Goal: Navigation & Orientation: Find specific page/section

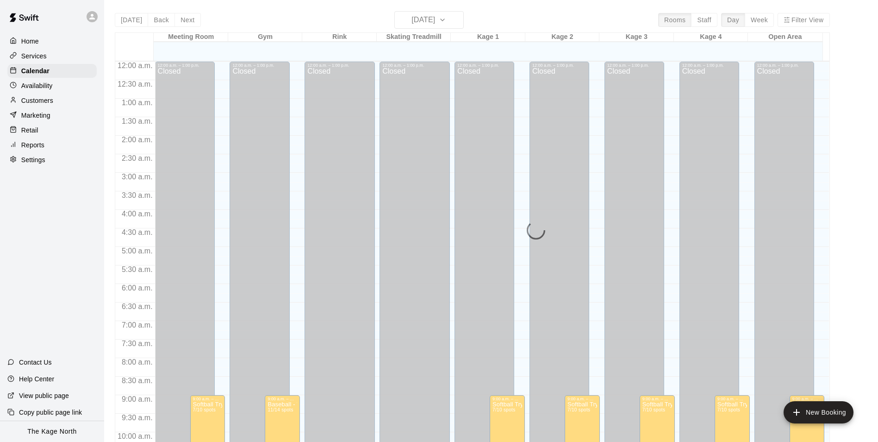
scroll to position [470, 0]
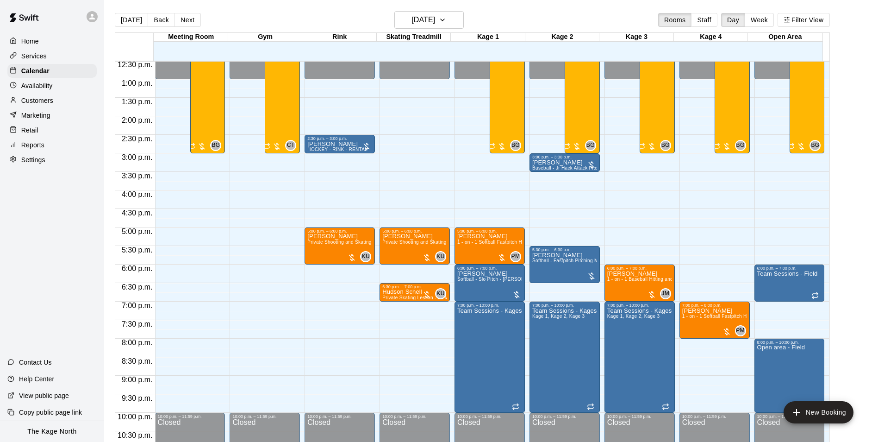
scroll to position [499, 0]
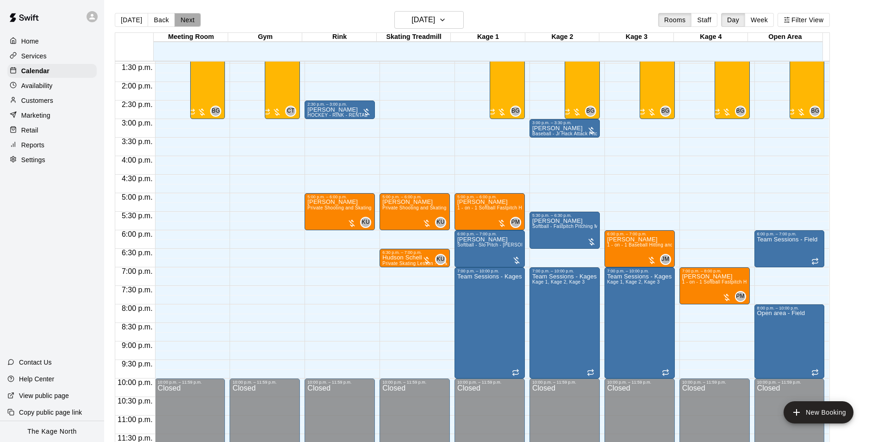
click at [186, 22] on button "Next" at bounding box center [188, 20] width 26 height 14
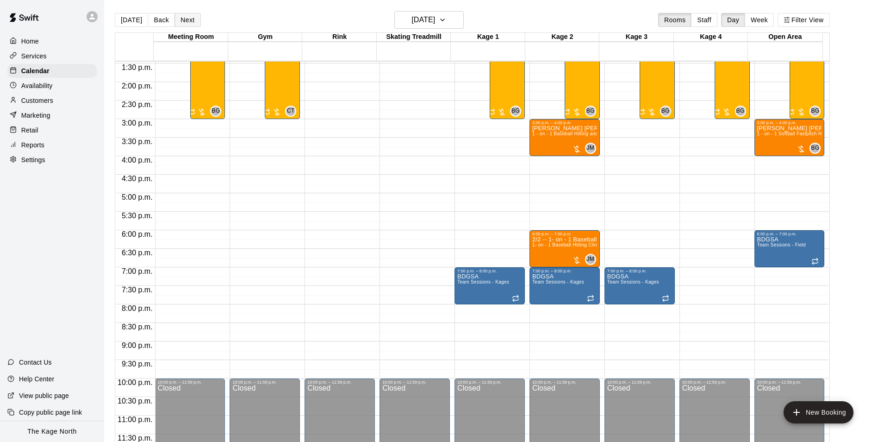
click at [188, 18] on button "Next" at bounding box center [188, 20] width 26 height 14
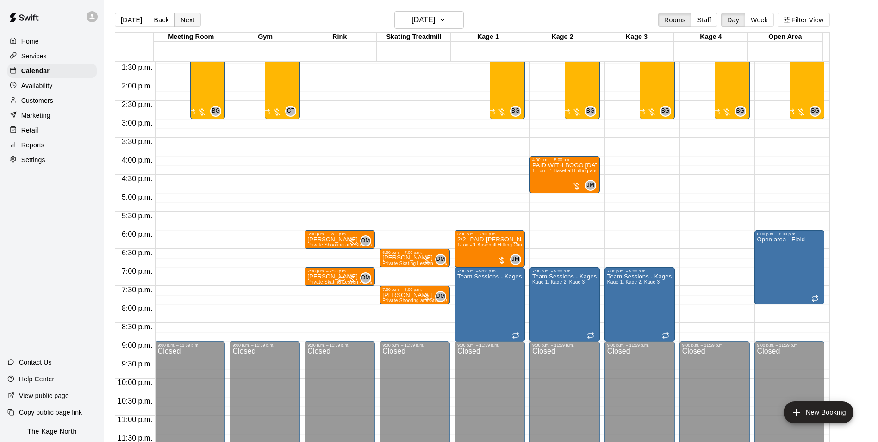
click at [188, 18] on button "Next" at bounding box center [188, 20] width 26 height 14
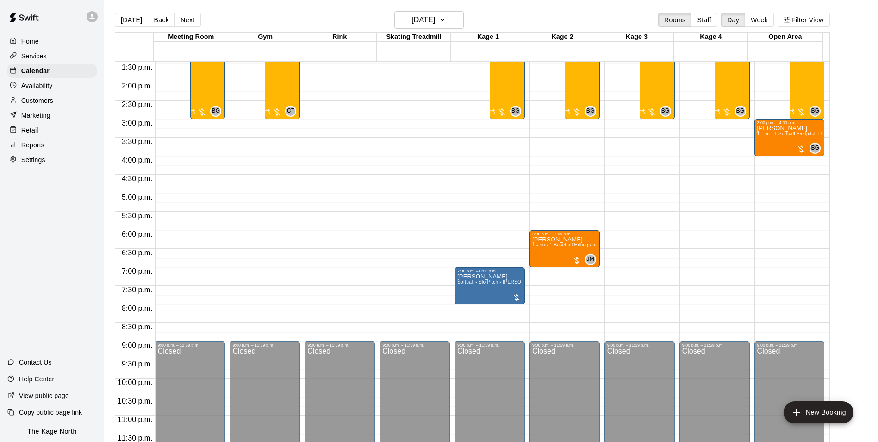
drag, startPoint x: 188, startPoint y: 23, endPoint x: 602, endPoint y: 169, distance: 438.5
click at [188, 23] on button "Next" at bounding box center [188, 20] width 26 height 14
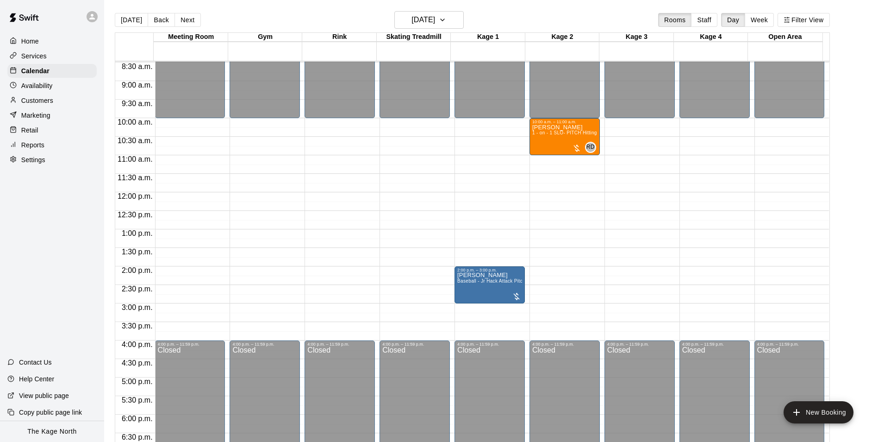
scroll to position [268, 0]
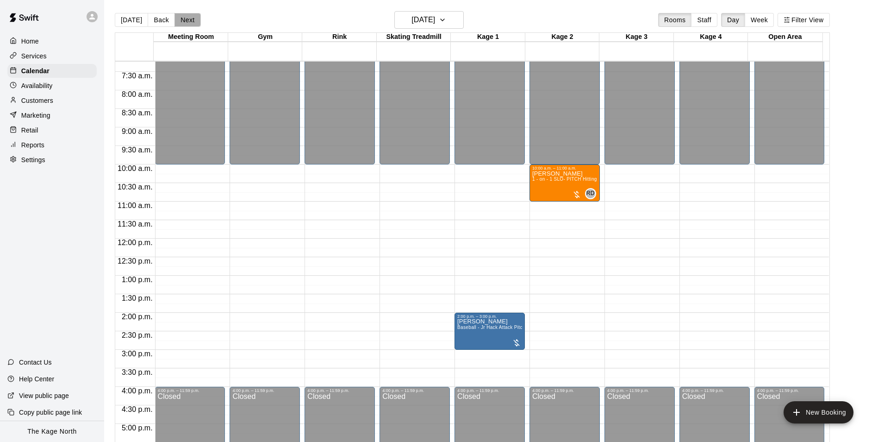
click at [189, 21] on button "Next" at bounding box center [188, 20] width 26 height 14
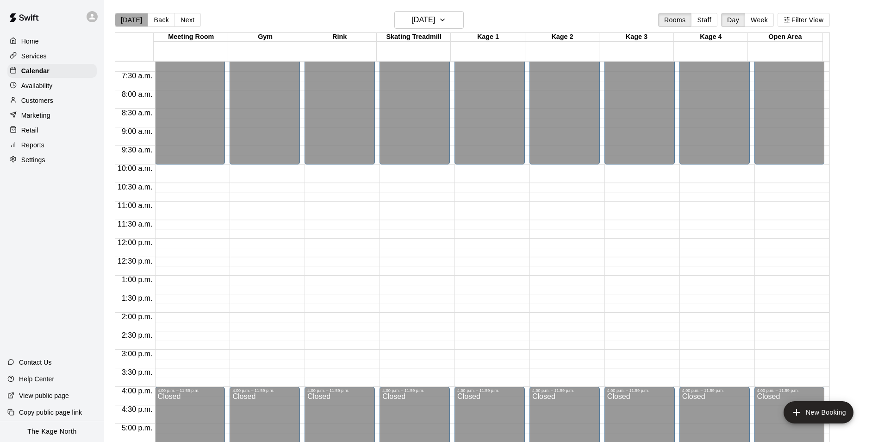
click at [134, 18] on button "[DATE]" at bounding box center [131, 20] width 33 height 14
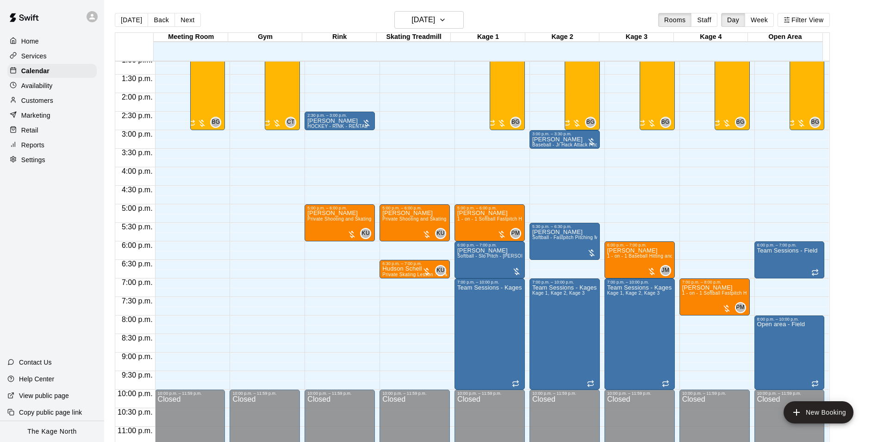
scroll to position [499, 0]
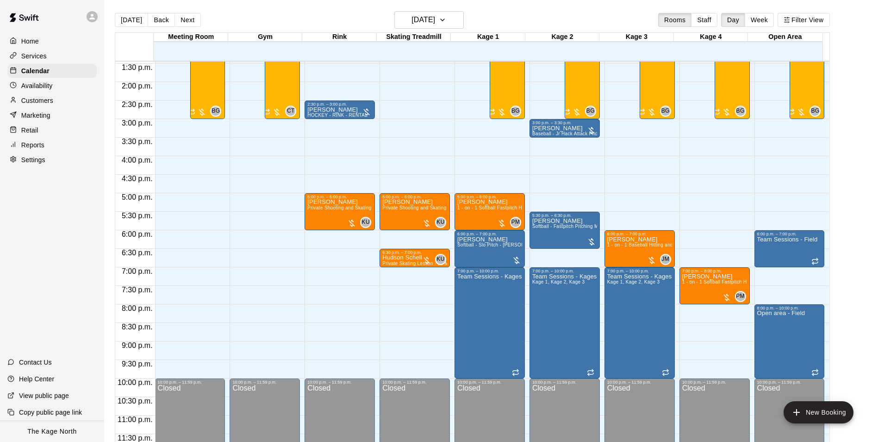
click at [33, 90] on p "Availability" at bounding box center [36, 85] width 31 height 9
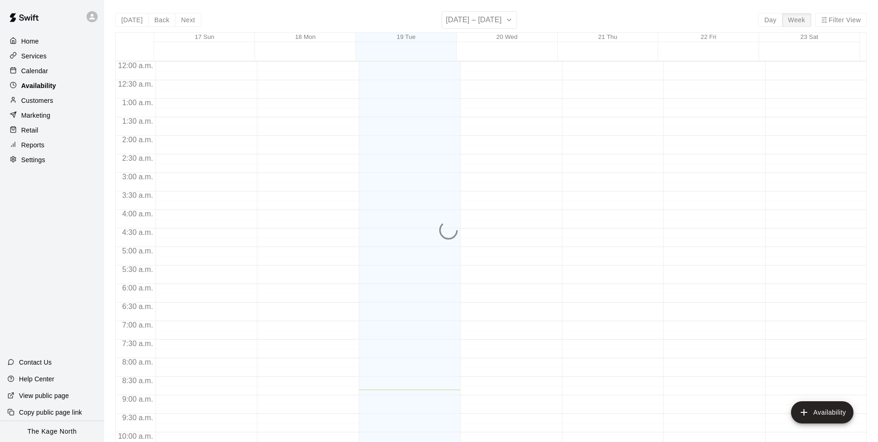
scroll to position [328, 0]
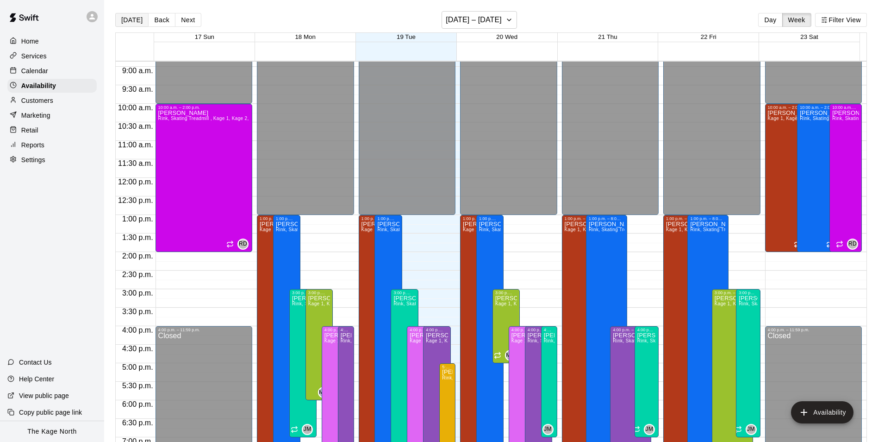
click at [131, 20] on button "[DATE]" at bounding box center [131, 20] width 33 height 14
click at [55, 72] on div "Calendar" at bounding box center [51, 71] width 89 height 14
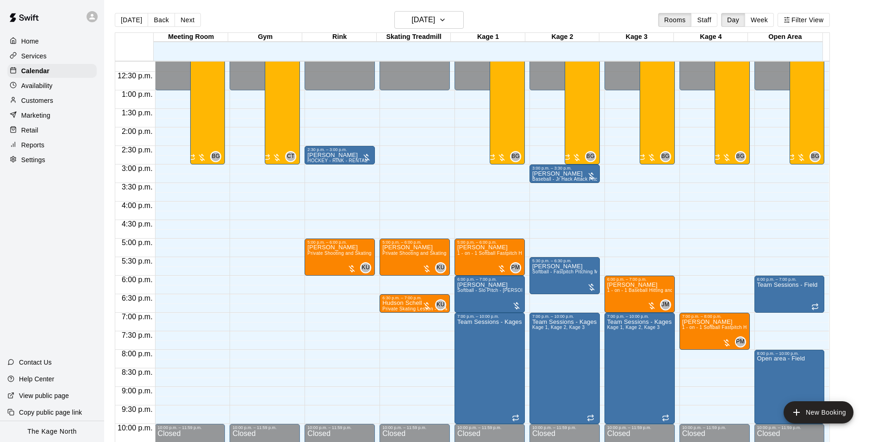
scroll to position [499, 0]
